Goal: Information Seeking & Learning: Understand process/instructions

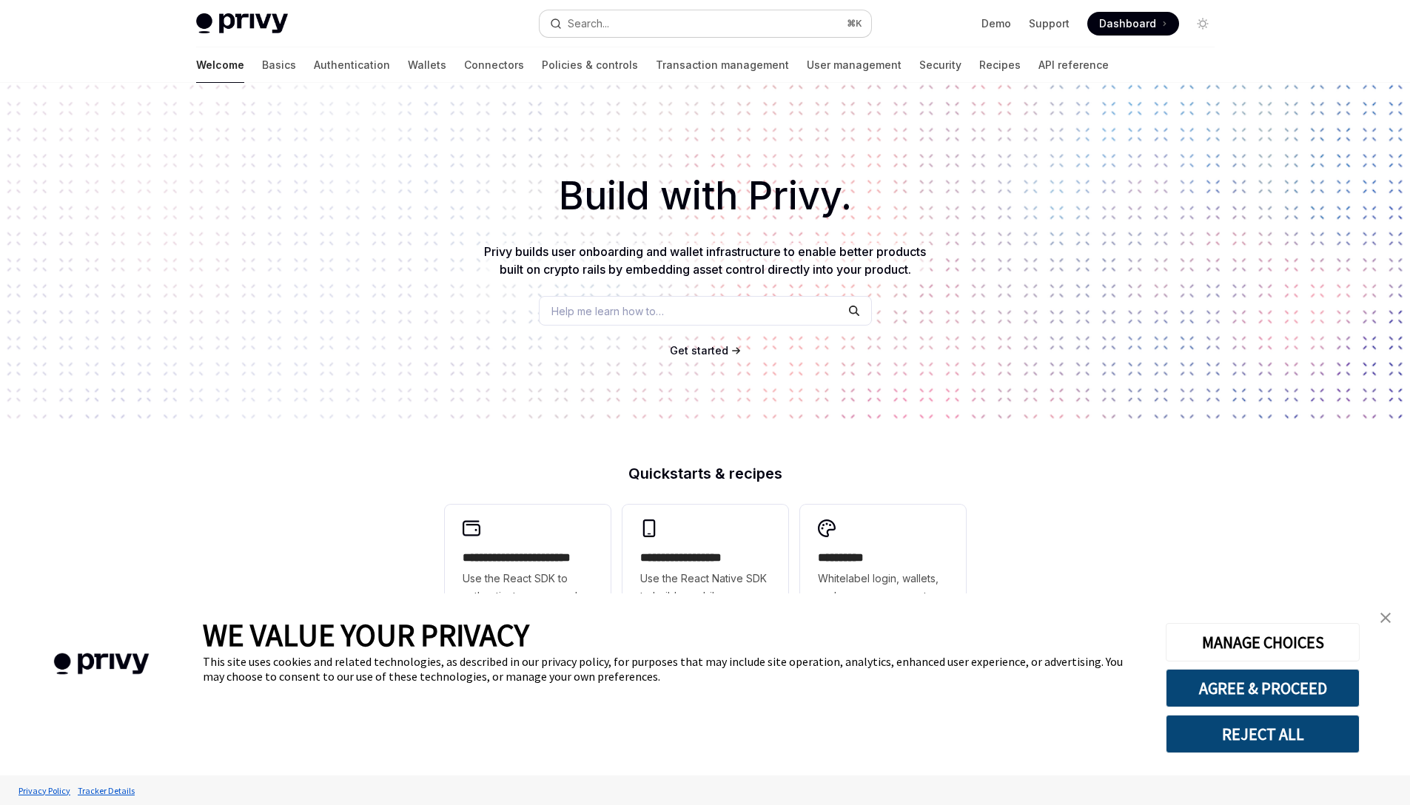
click at [624, 19] on button "Search... ⌘ K" at bounding box center [706, 23] width 332 height 27
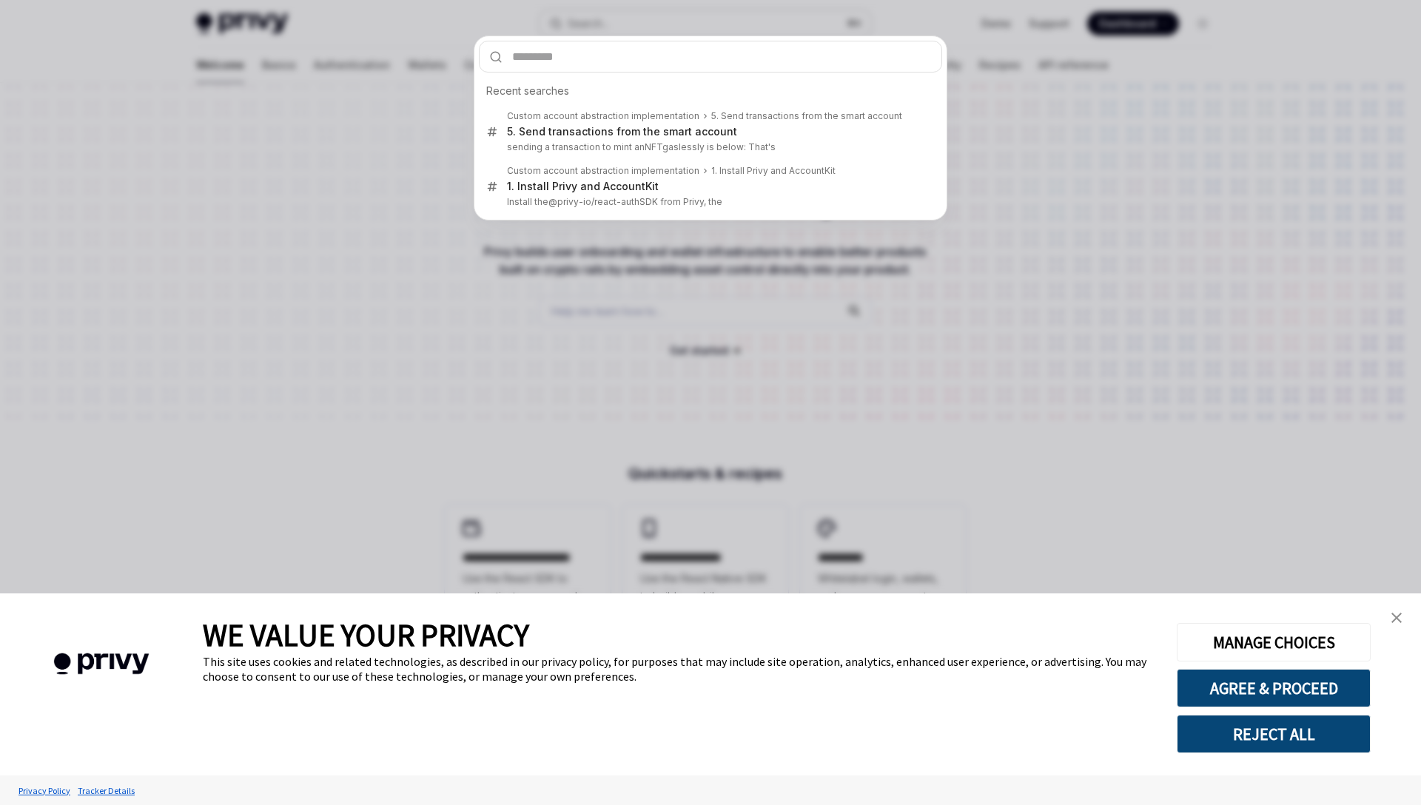
type input "**********"
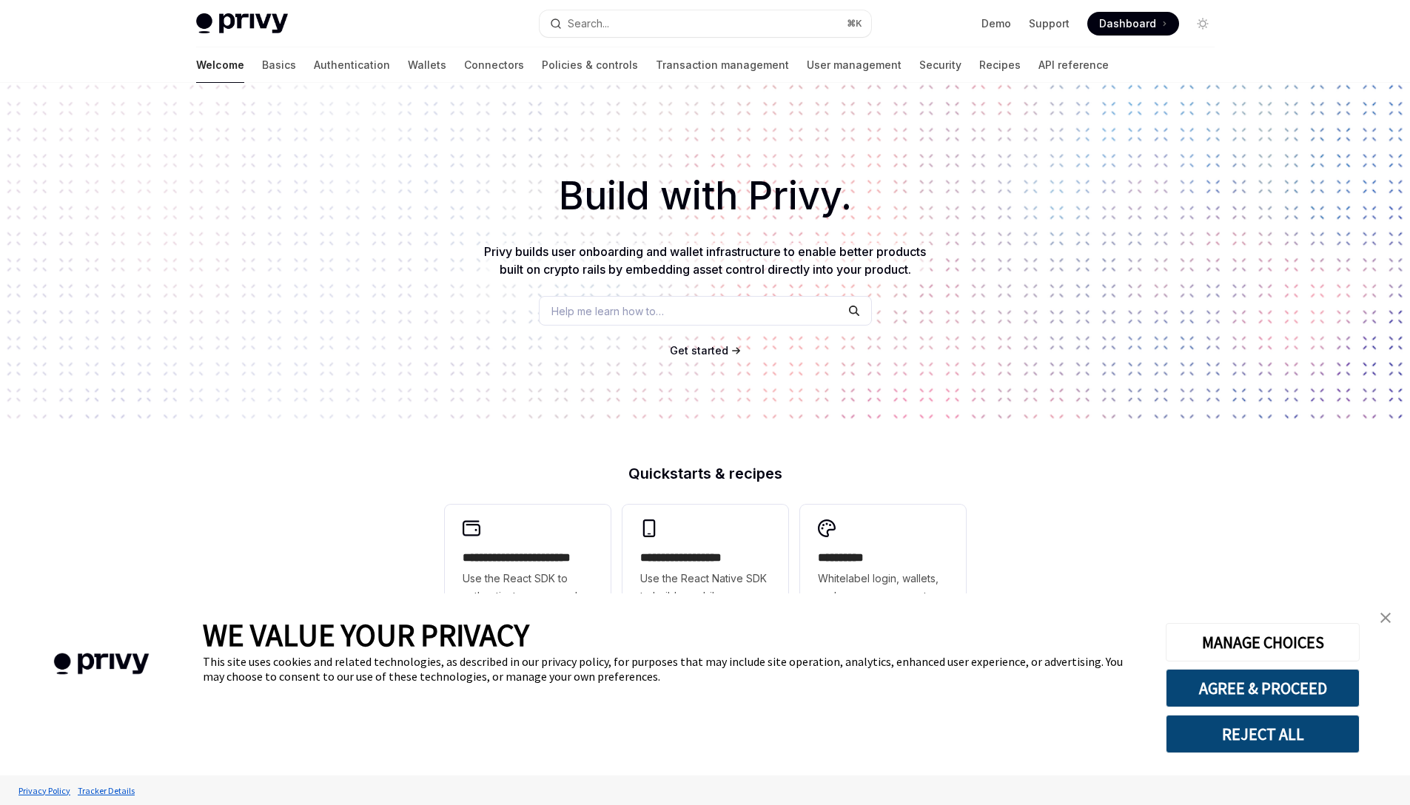
type textarea "*"
click at [661, 34] on button "Search... ⌘ K" at bounding box center [706, 23] width 332 height 27
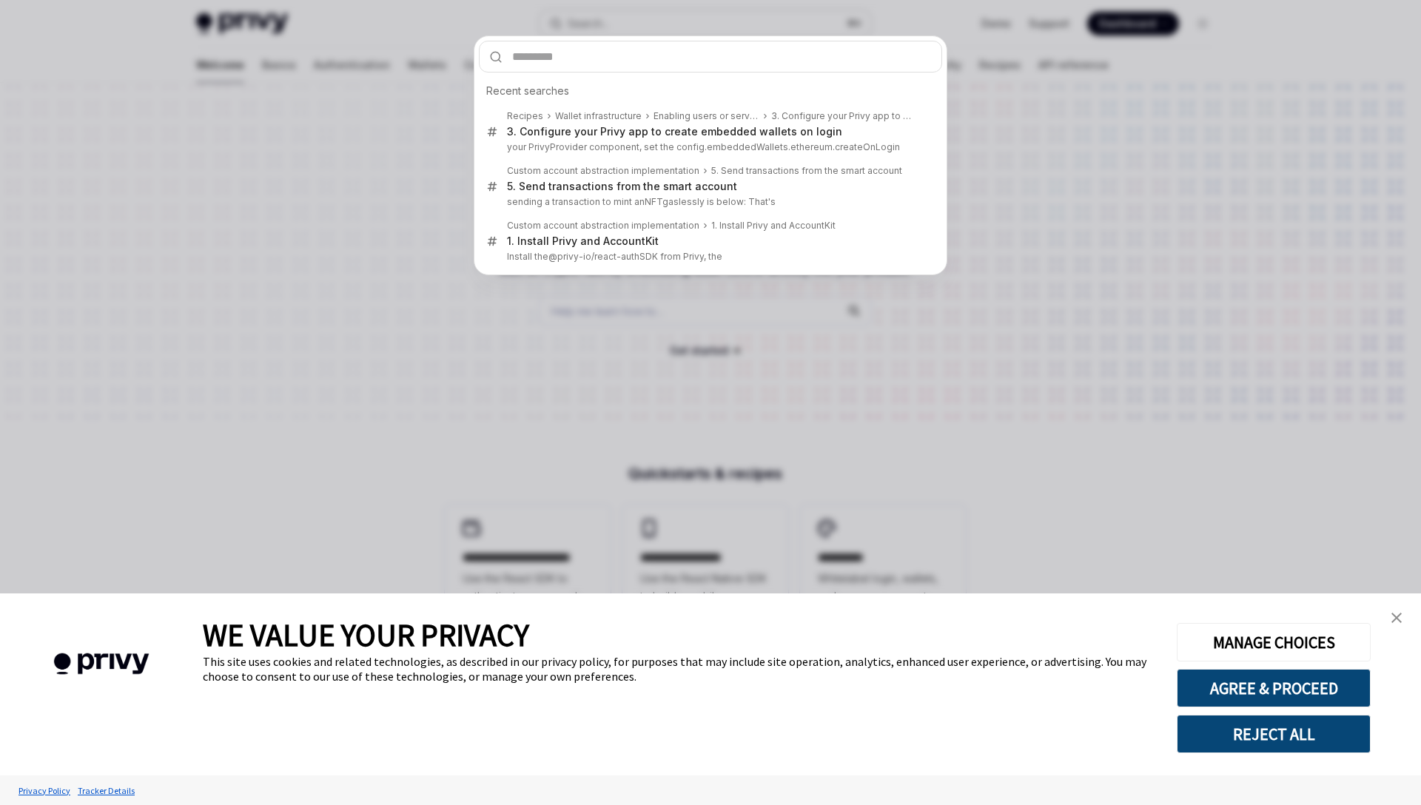
type input "**********"
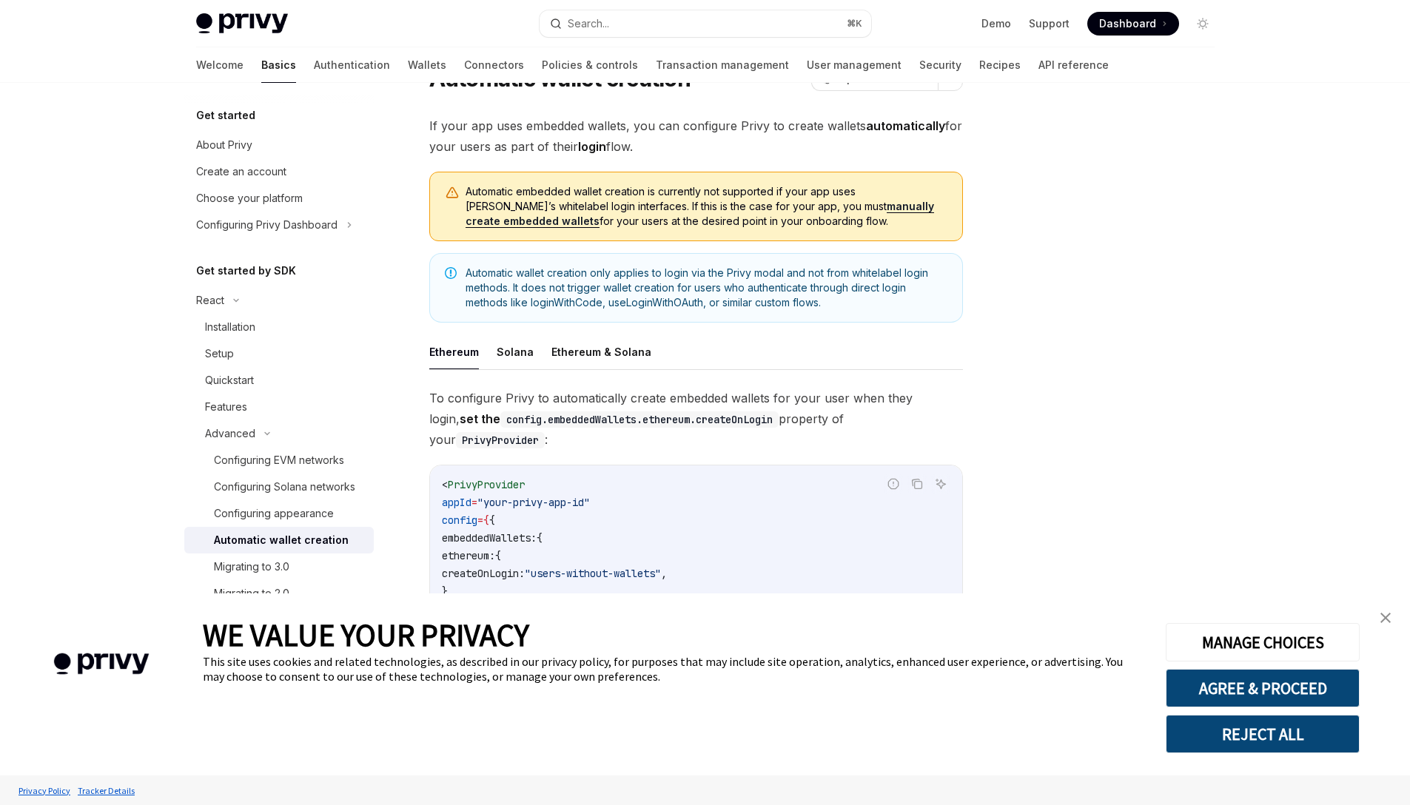
scroll to position [68, 0]
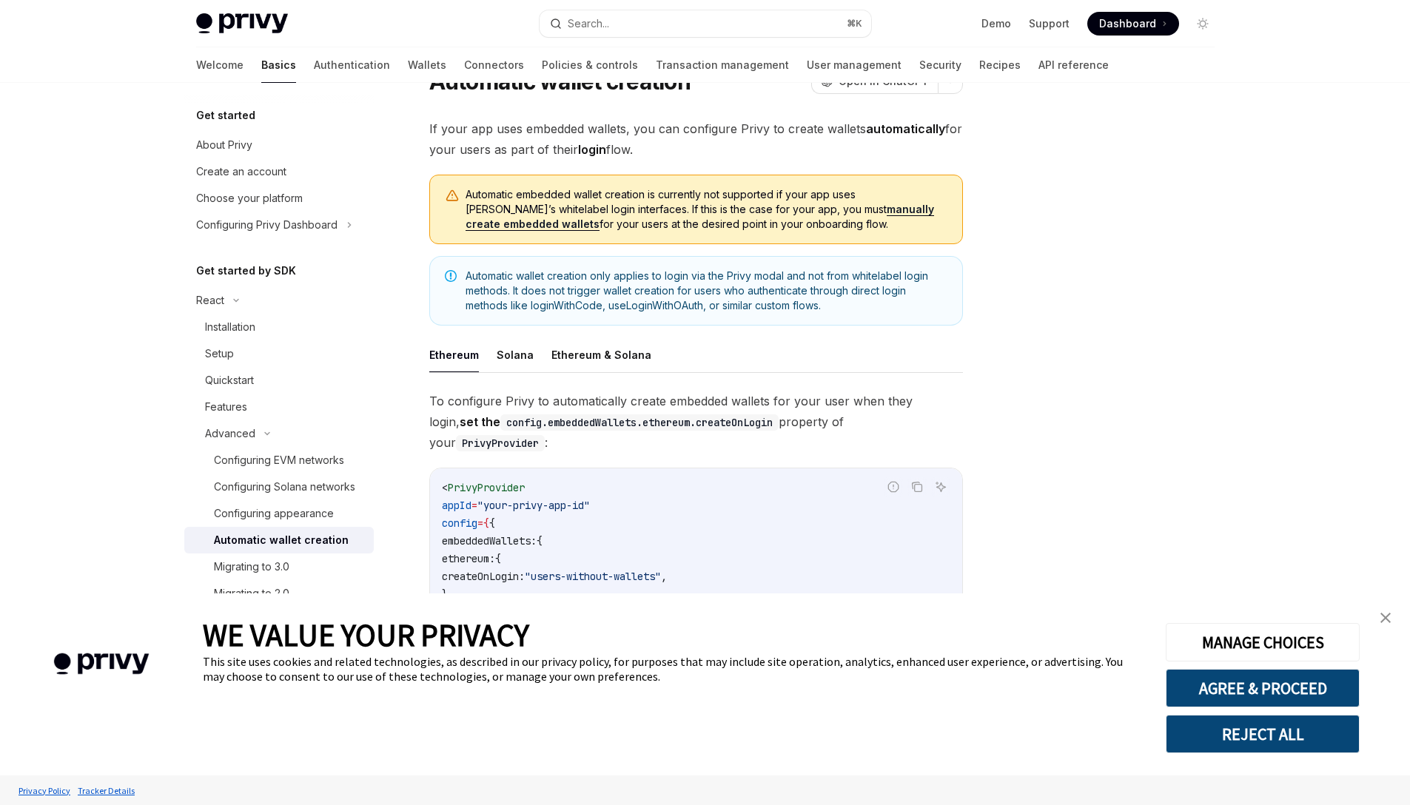
drag, startPoint x: 737, startPoint y: 225, endPoint x: 463, endPoint y: 198, distance: 275.3
click at [463, 198] on div "Automatic embedded wallet creation is currently not supported if your app uses …" at bounding box center [696, 210] width 534 height 70
copy span "Automatic embedded wallet creation is currently not supported if your app uses …"
click at [769, 244] on div "Automatic embedded wallet creation is currently not supported if your app uses …" at bounding box center [696, 210] width 534 height 70
click at [918, 192] on span "Automatic embedded wallet creation is currently not supported if your app uses …" at bounding box center [707, 209] width 482 height 44
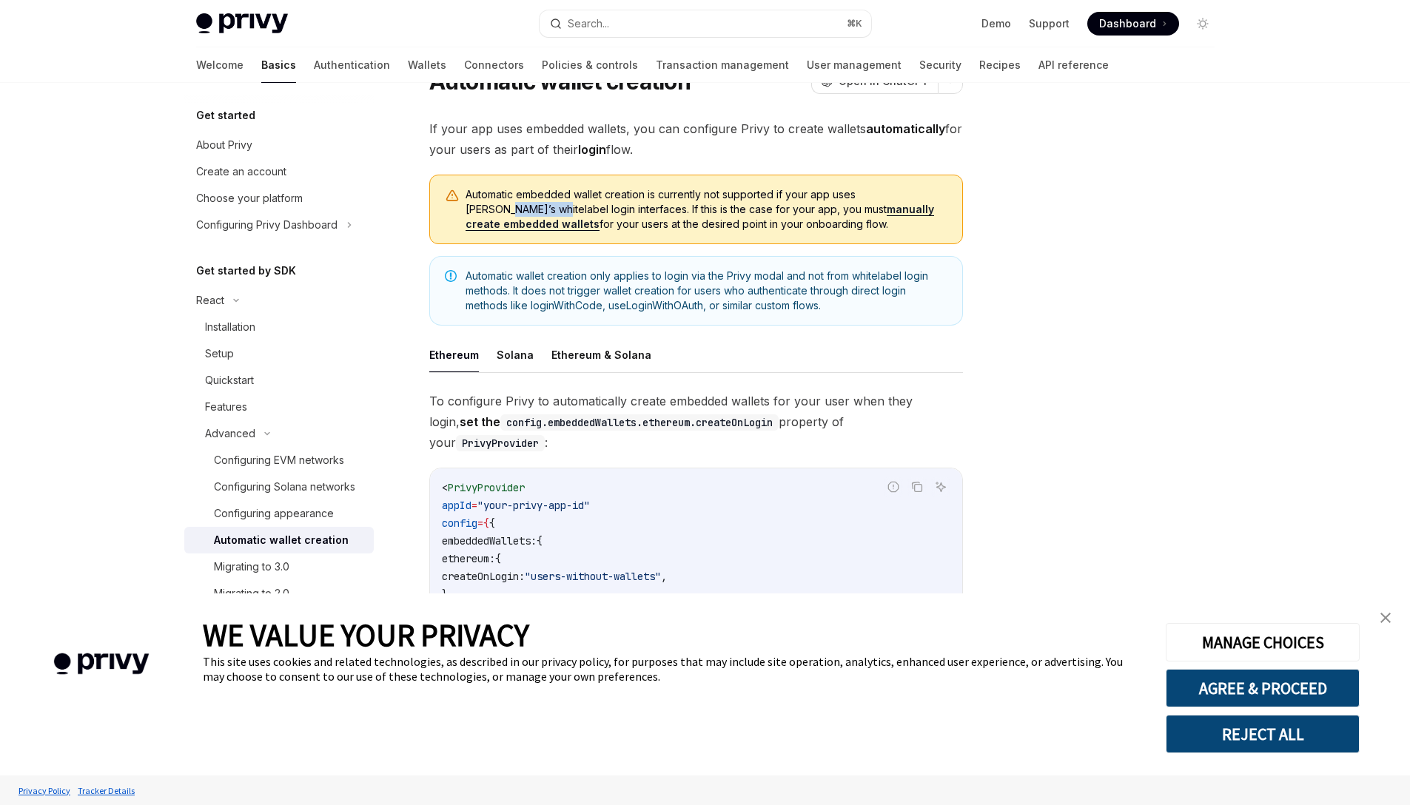
click at [918, 192] on span "Automatic embedded wallet creation is currently not supported if your app uses …" at bounding box center [707, 209] width 482 height 44
click at [861, 189] on span "Automatic embedded wallet creation is currently not supported if your app uses …" at bounding box center [707, 209] width 482 height 44
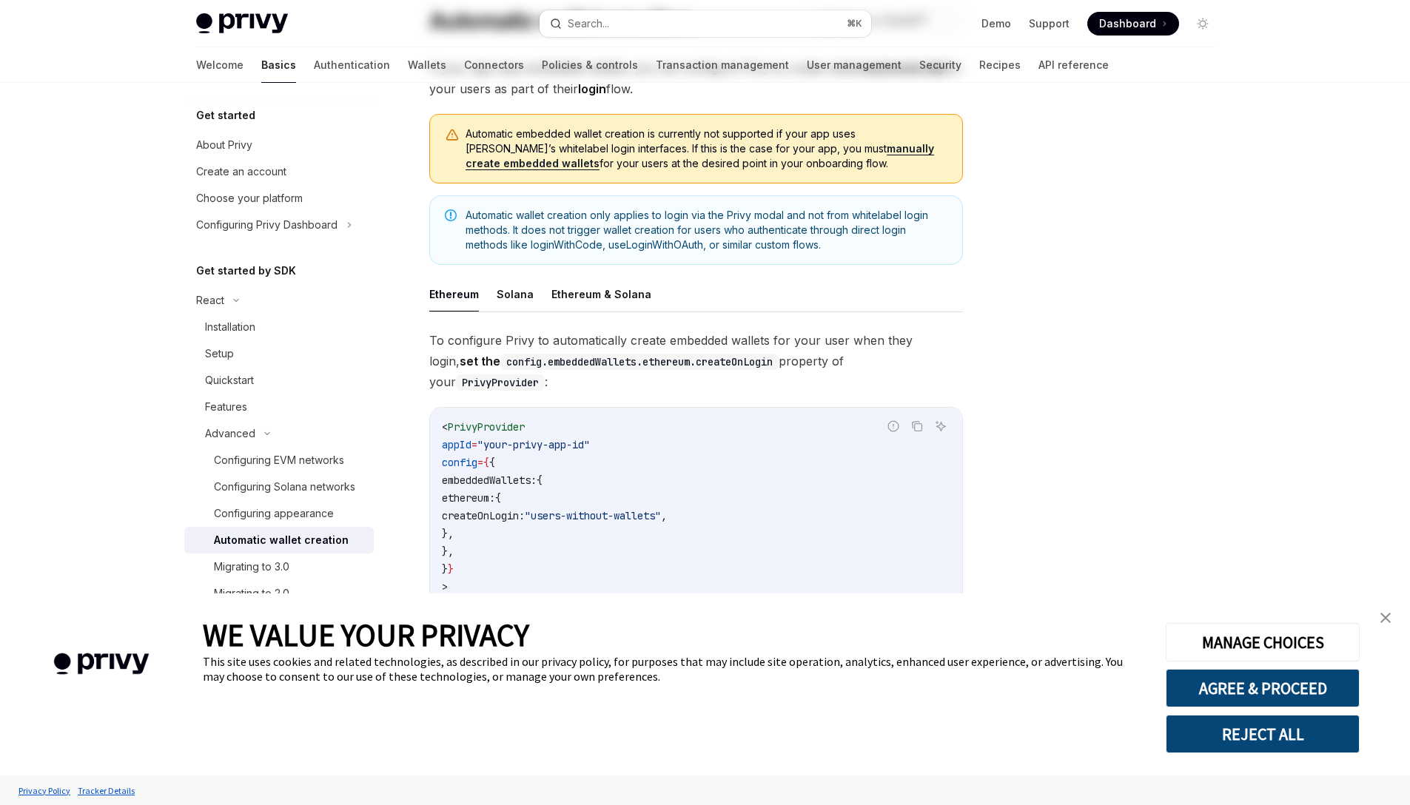
scroll to position [0, 0]
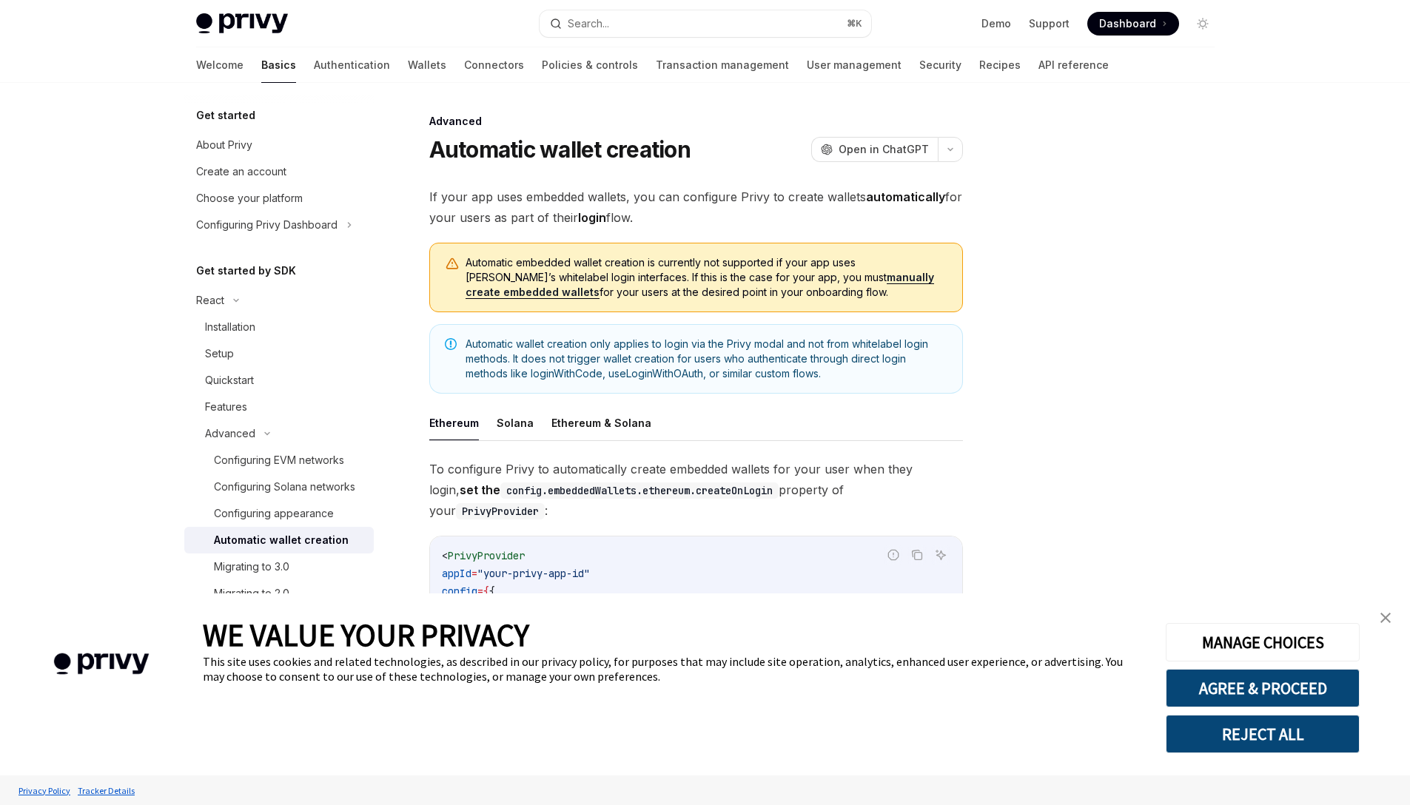
click at [829, 278] on link "manually create embedded wallets" at bounding box center [700, 285] width 469 height 28
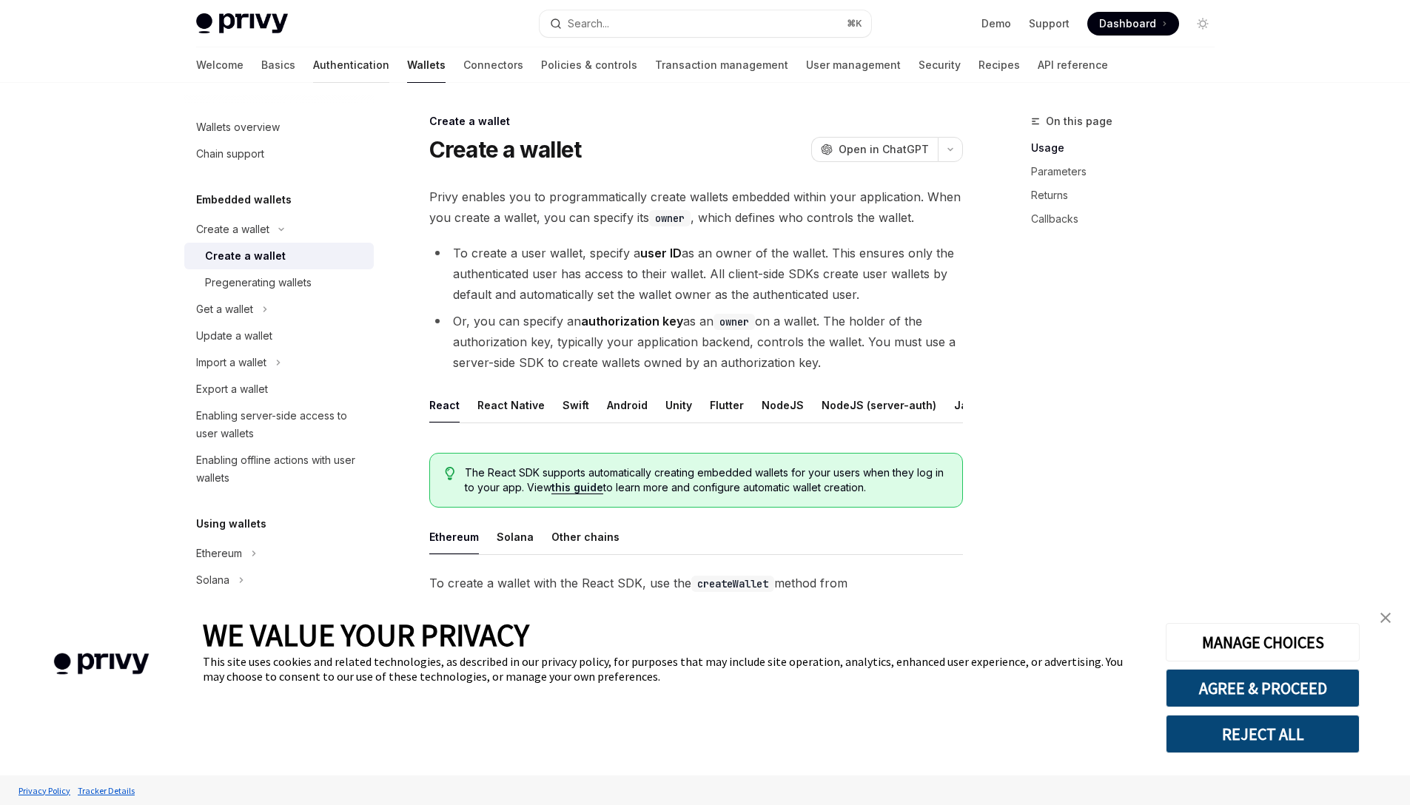
click at [313, 64] on link "Authentication" at bounding box center [351, 65] width 76 height 36
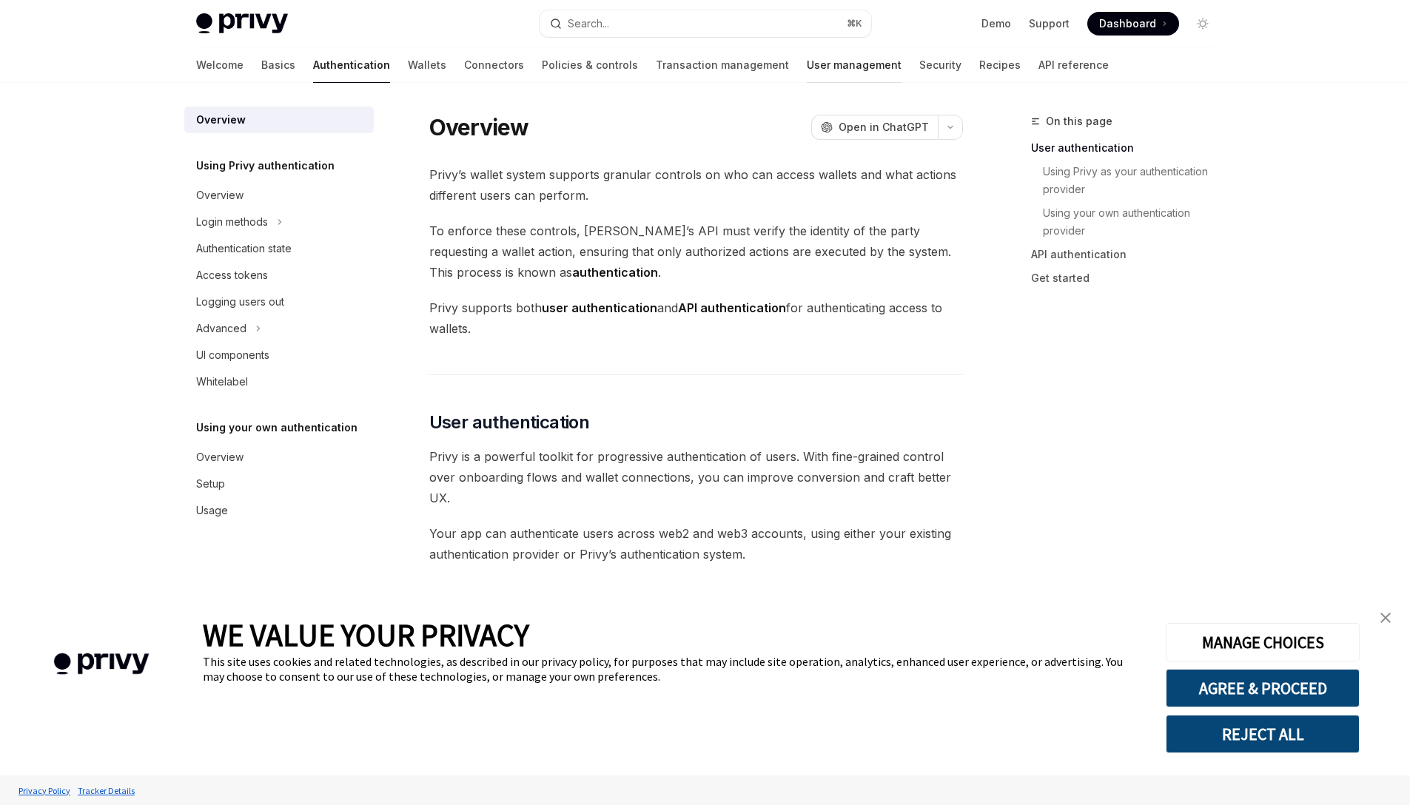
click at [807, 69] on link "User management" at bounding box center [854, 65] width 95 height 36
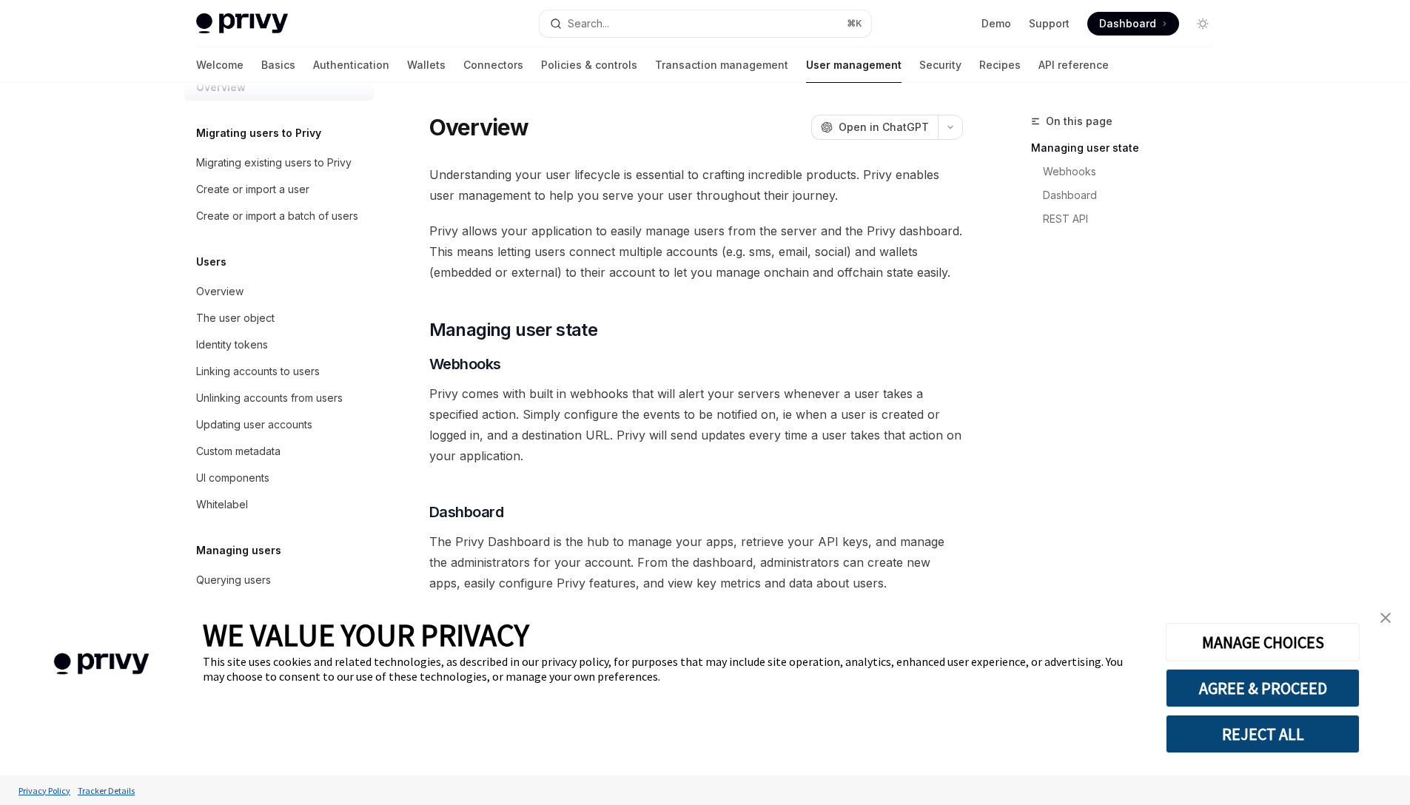
scroll to position [50, 0]
click at [253, 321] on div "The user object" at bounding box center [235, 318] width 78 height 18
type textarea "*"
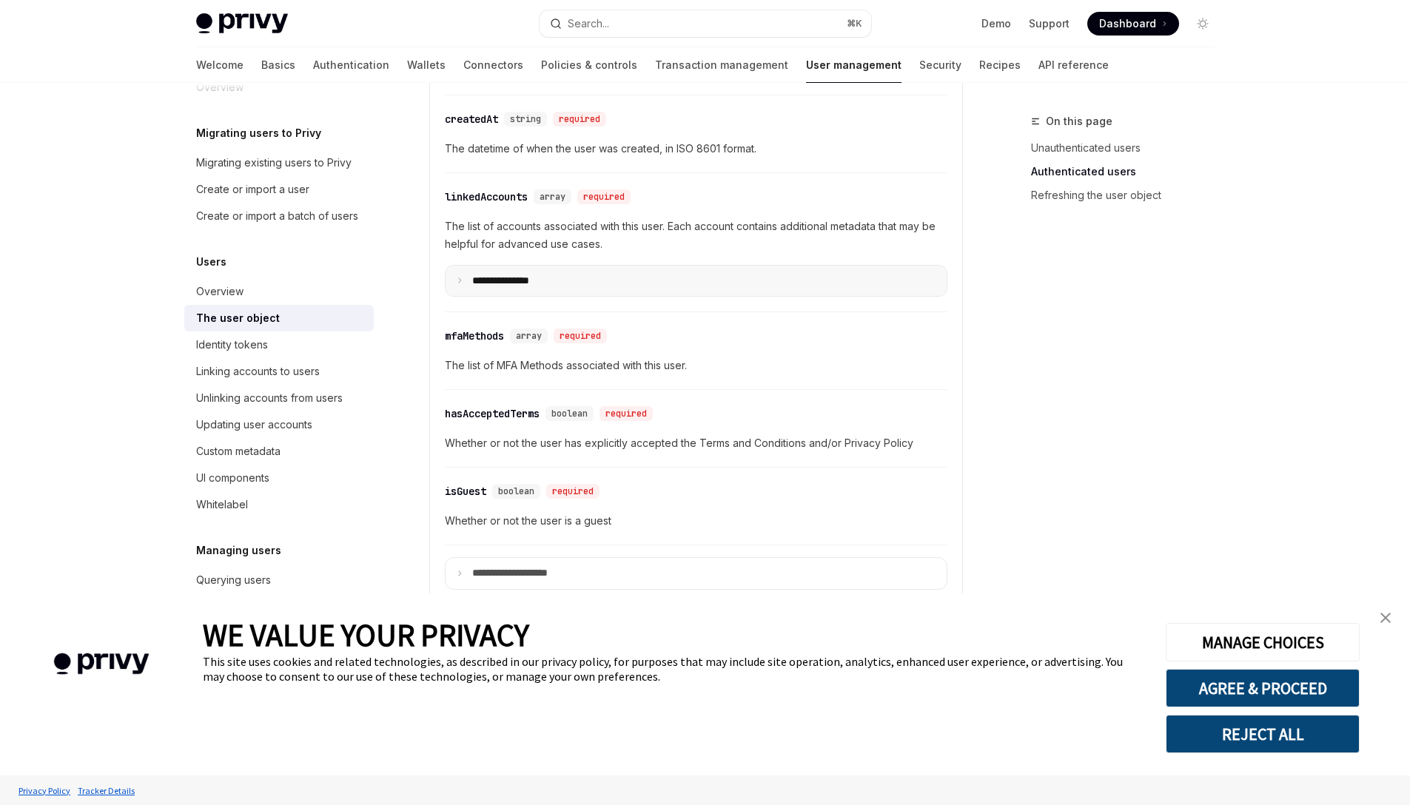
scroll to position [589, 0]
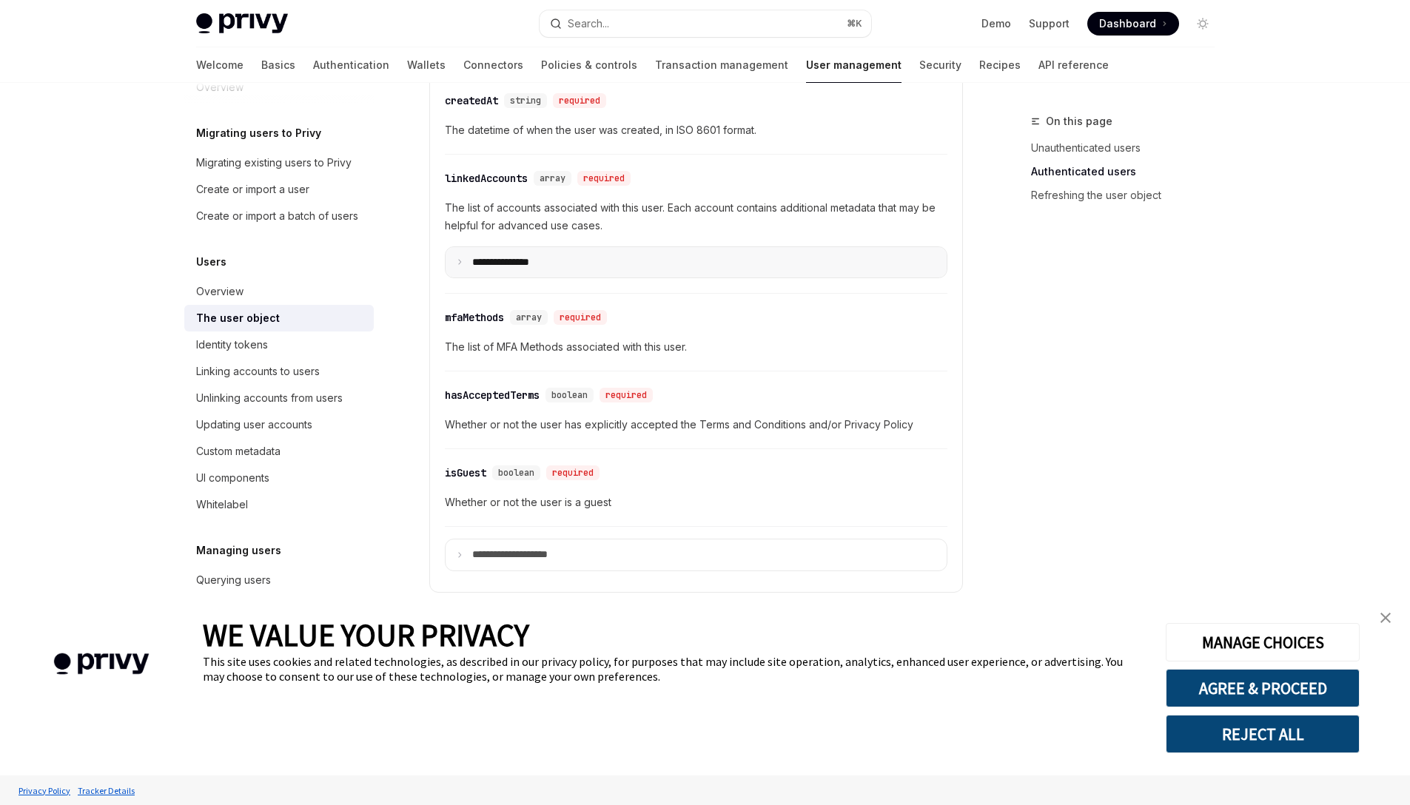
click at [644, 267] on summary "**********" at bounding box center [696, 262] width 501 height 31
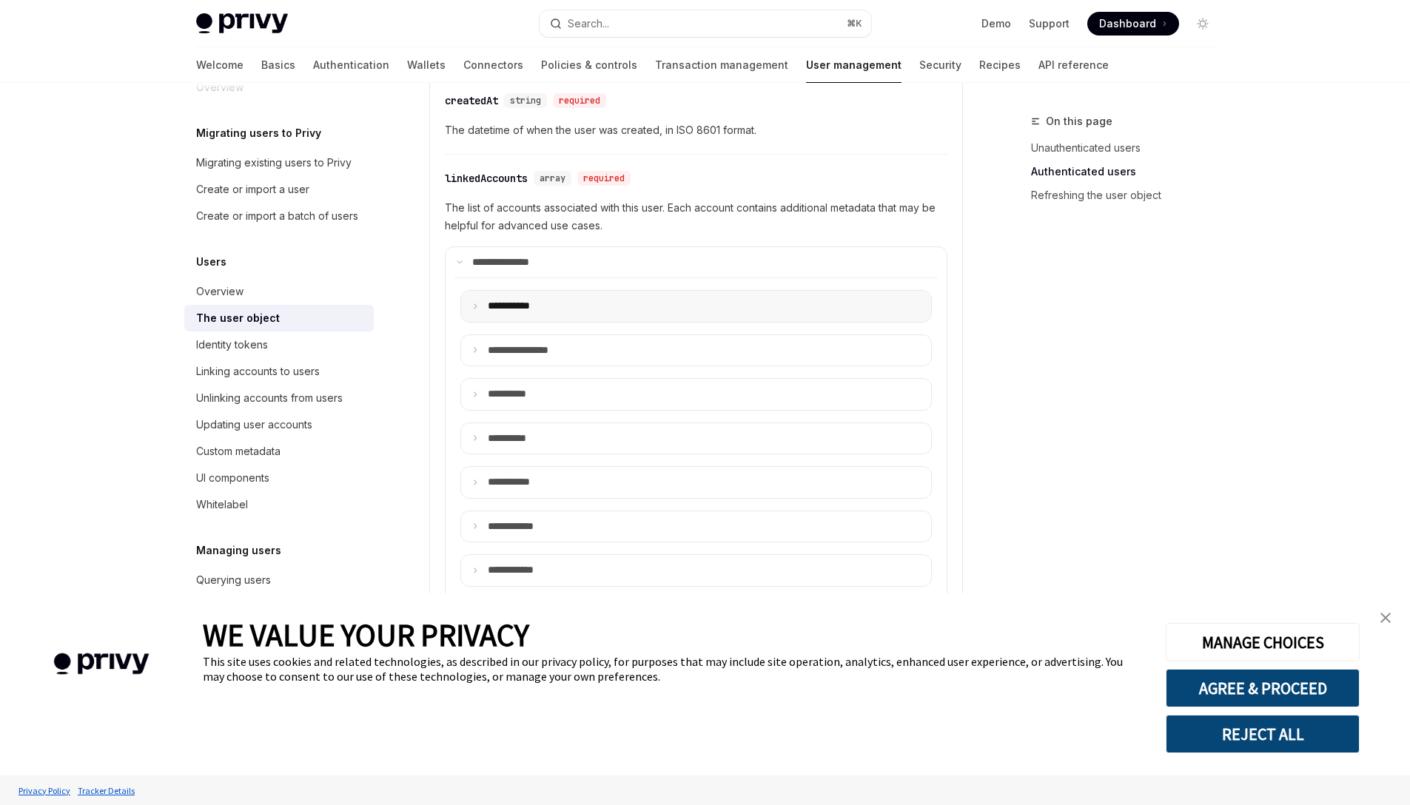
click at [628, 306] on summary "**** ******" at bounding box center [696, 306] width 470 height 31
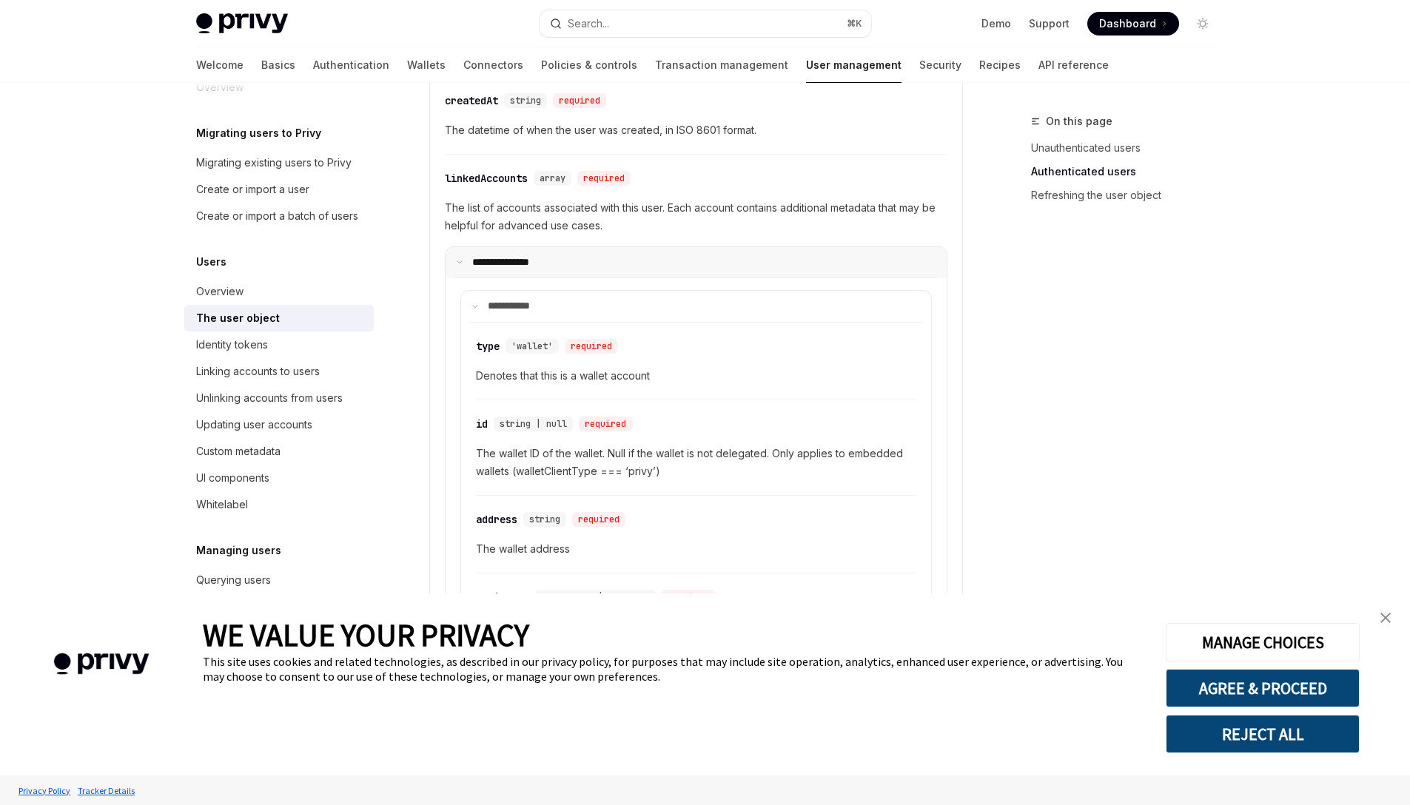
click at [619, 259] on summary "**********" at bounding box center [696, 262] width 501 height 31
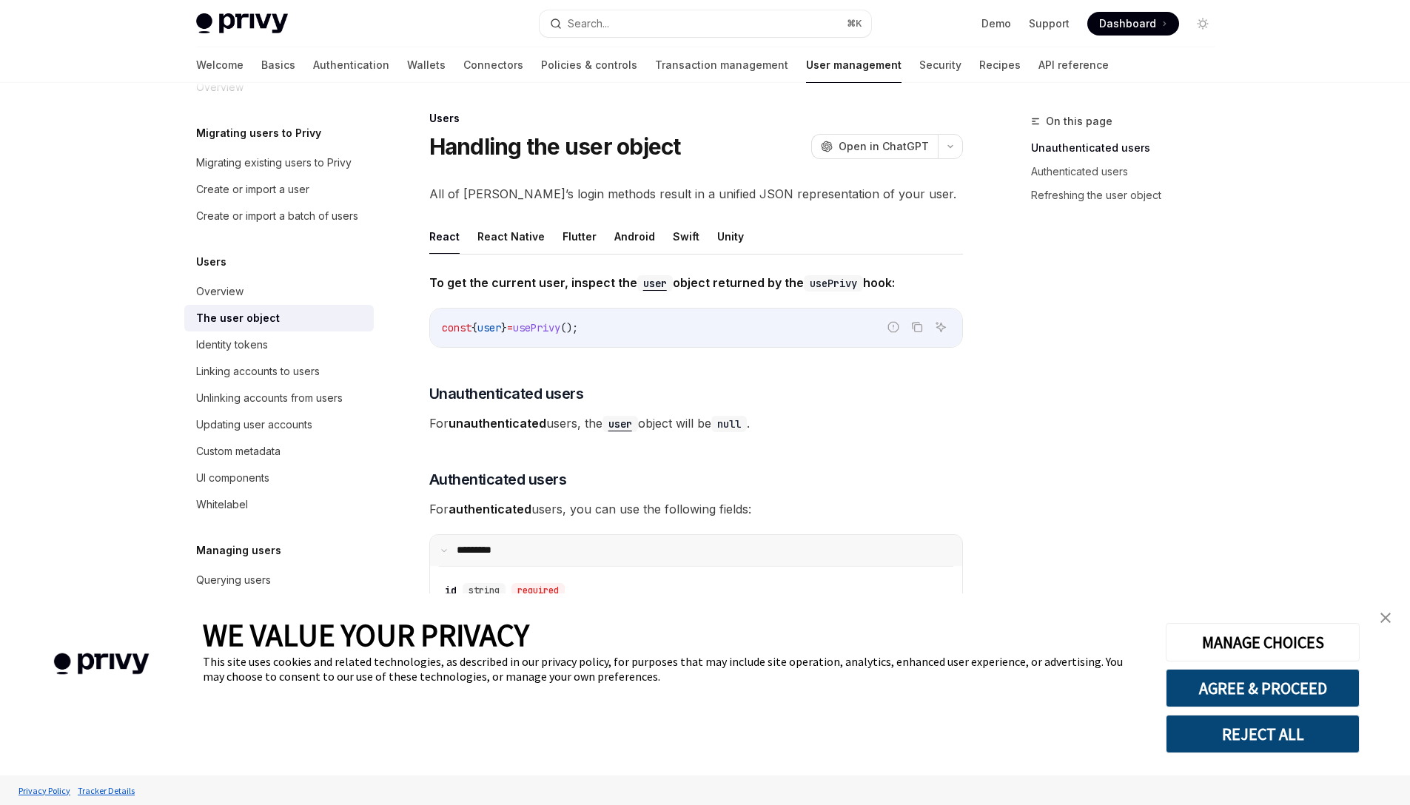
scroll to position [0, 0]
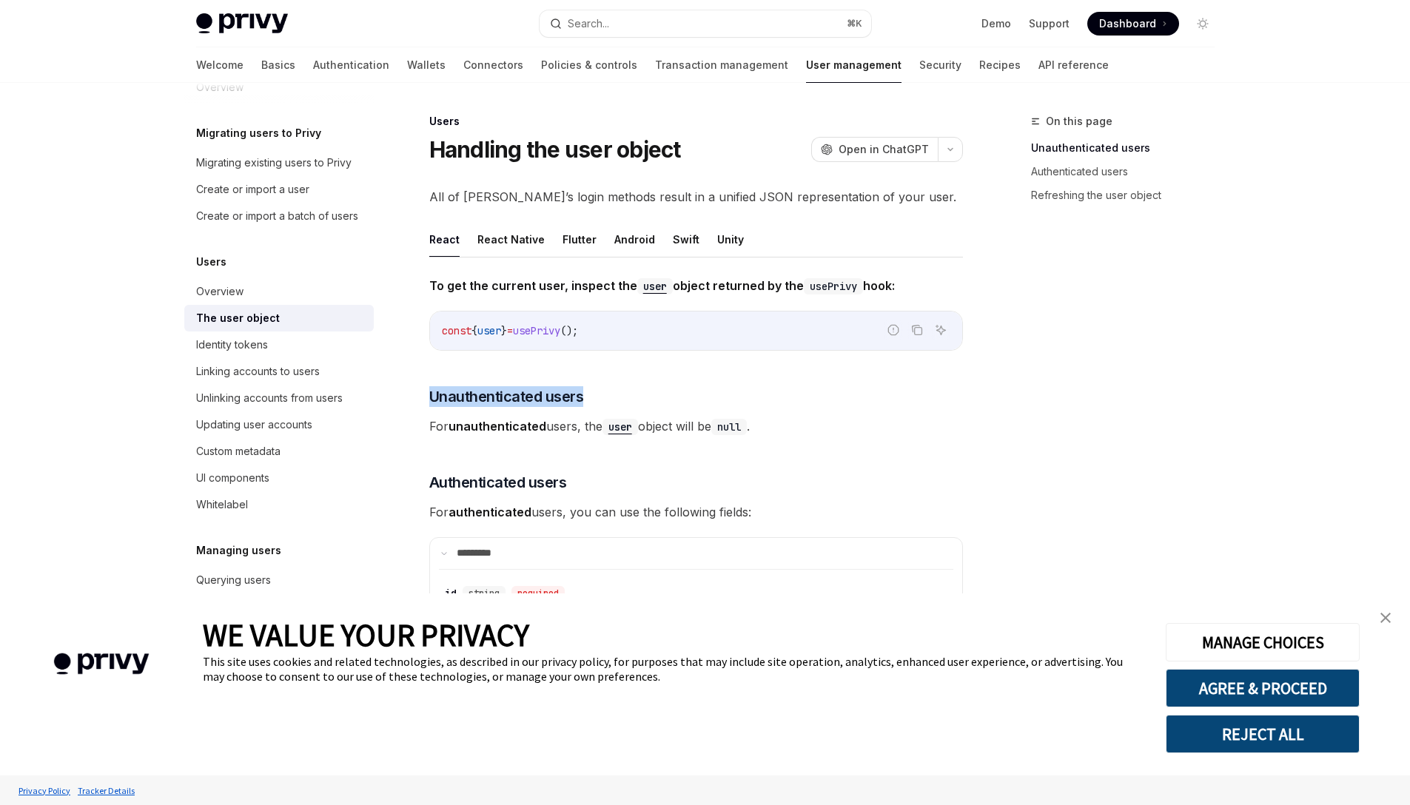
drag, startPoint x: 714, startPoint y: 361, endPoint x: 703, endPoint y: 339, distance: 24.2
click at [680, 346] on div "const { user } = usePrivy ();" at bounding box center [696, 331] width 532 height 38
